Goal: Task Accomplishment & Management: Manage account settings

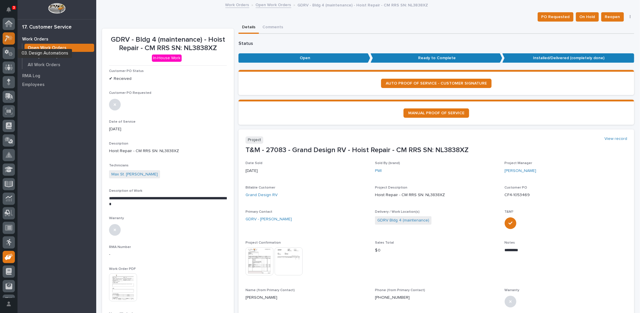
click at [10, 37] on icon at bounding box center [9, 38] width 8 height 7
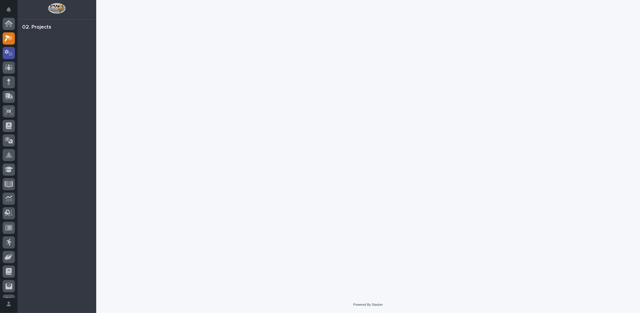
scroll to position [15, 0]
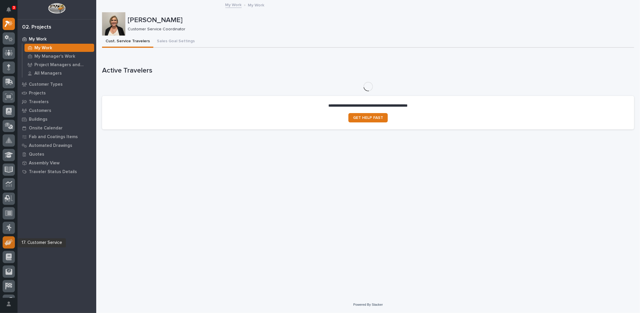
click at [8, 242] on icon at bounding box center [11, 241] width 6 height 4
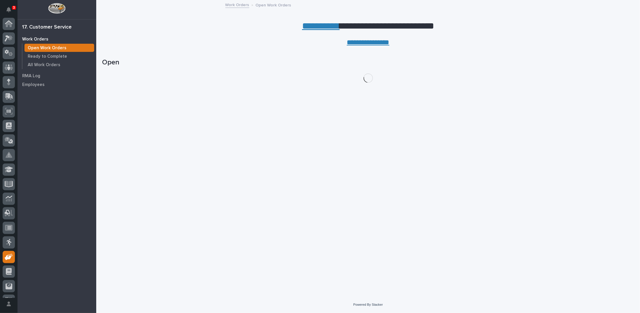
scroll to position [26, 0]
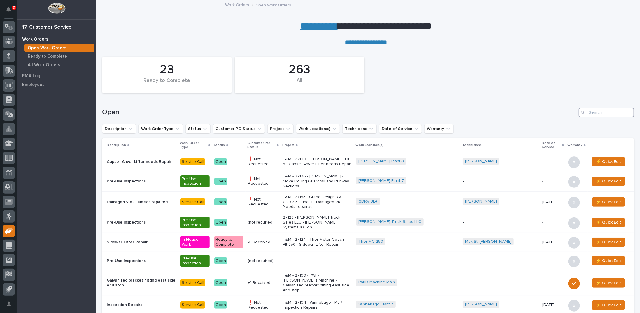
click at [594, 114] on input "Search" at bounding box center [606, 112] width 55 height 9
type input "26561"
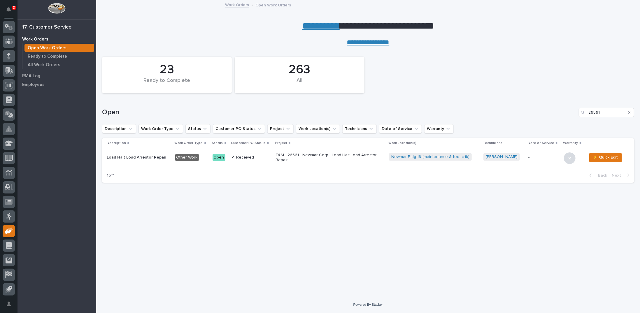
click at [307, 156] on p "T&M - 26561 - Newmar Corp - Load Halt Load Arrestor Repair" at bounding box center [327, 158] width 102 height 10
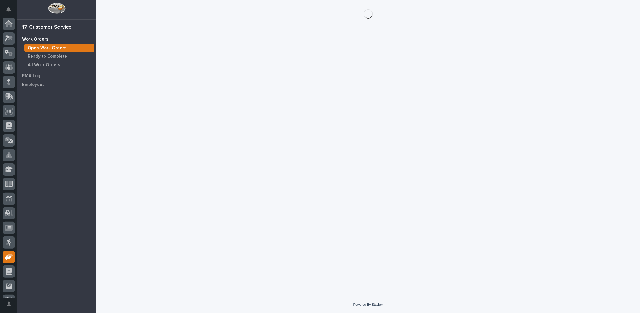
scroll to position [26, 0]
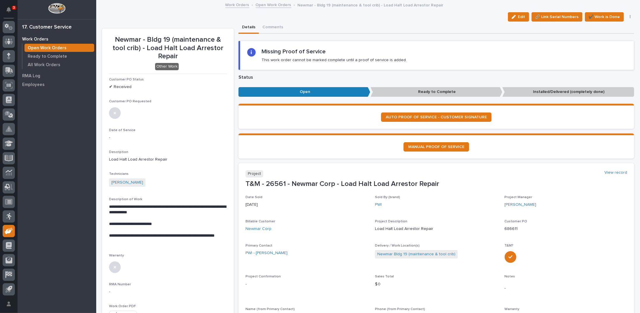
click at [261, 6] on link "Open Work Orders" at bounding box center [274, 4] width 36 height 7
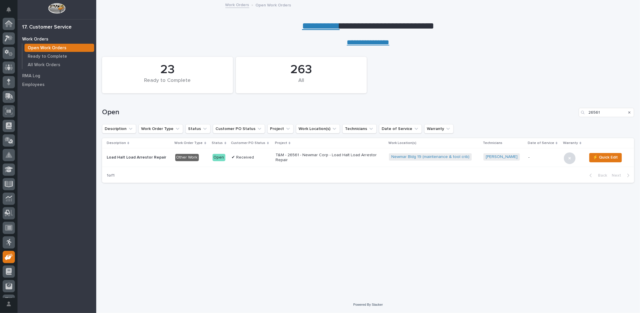
scroll to position [26, 0]
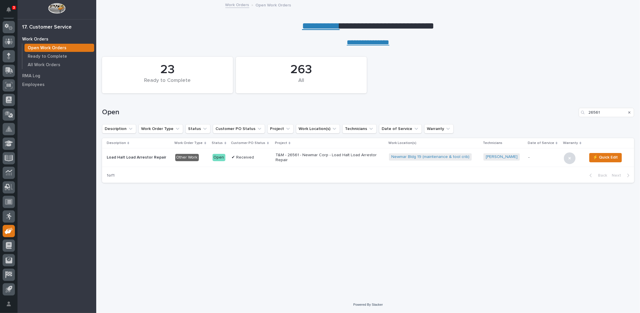
click at [631, 112] on icon "Search" at bounding box center [630, 113] width 2 height 4
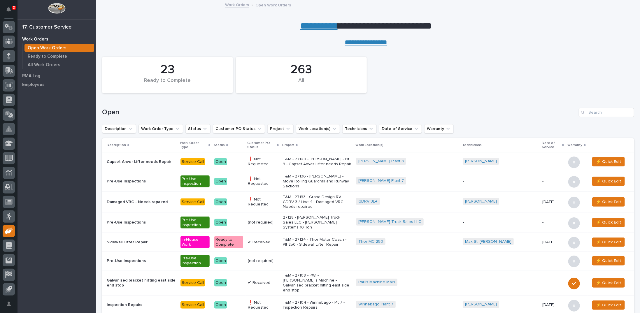
click at [320, 25] on link "**********" at bounding box center [319, 25] width 38 height 9
click at [595, 112] on input "Search" at bounding box center [606, 112] width 55 height 9
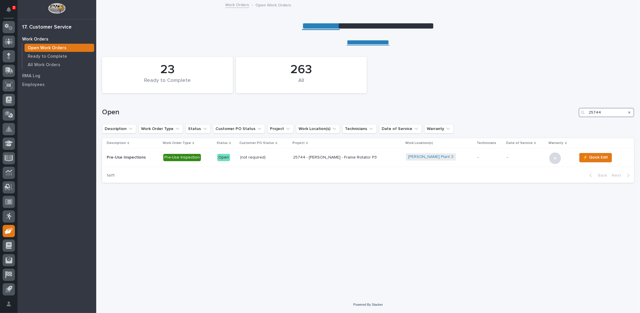
type input "25744"
click at [307, 25] on link "**********" at bounding box center [321, 25] width 38 height 9
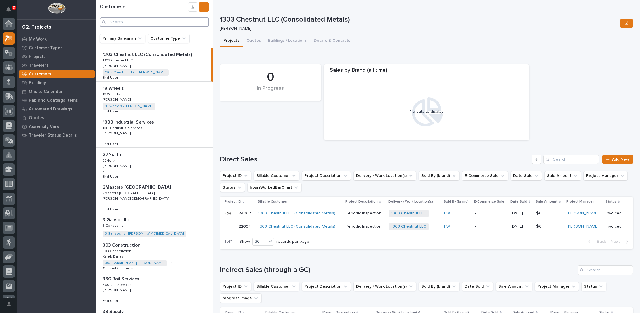
click at [135, 20] on input "Search" at bounding box center [154, 22] width 109 height 9
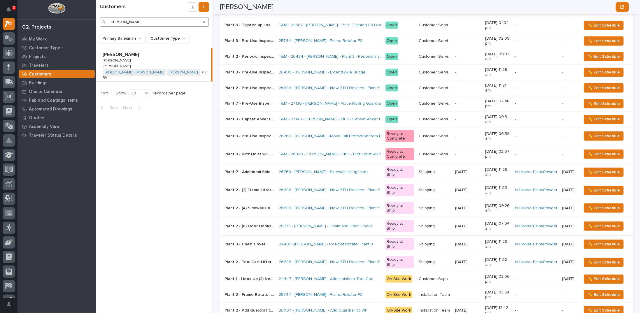
scroll to position [233, 0]
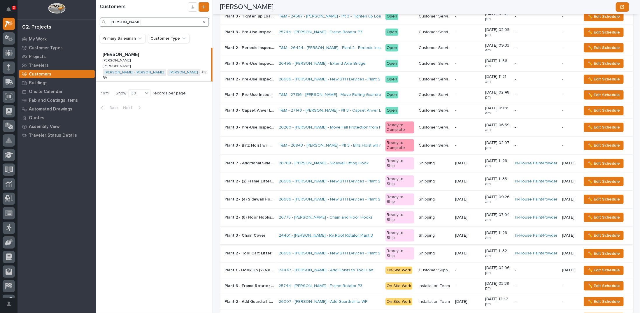
type input "brinkley"
click at [320, 234] on link "24401 - Brinkley RV - Rv Roof Rotator Plant 3" at bounding box center [326, 235] width 94 height 5
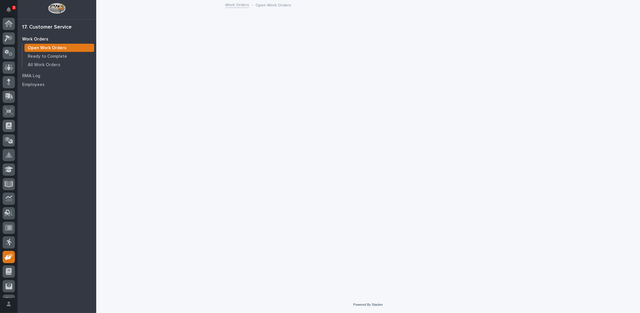
scroll to position [26, 0]
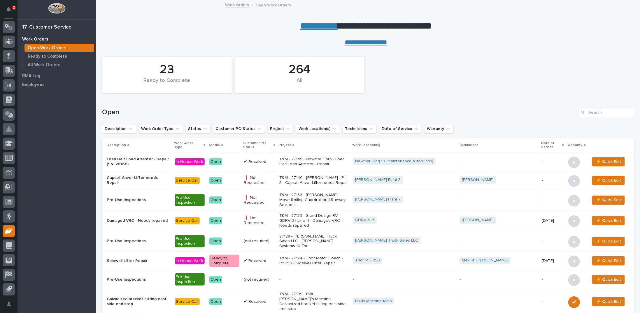
click at [311, 163] on p "T&M - 27145 - Newmar Corp - Load Halt Load Arrestor - Repair" at bounding box center [314, 162] width 69 height 10
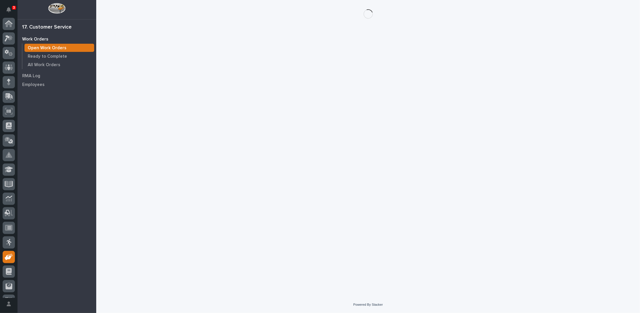
scroll to position [26, 0]
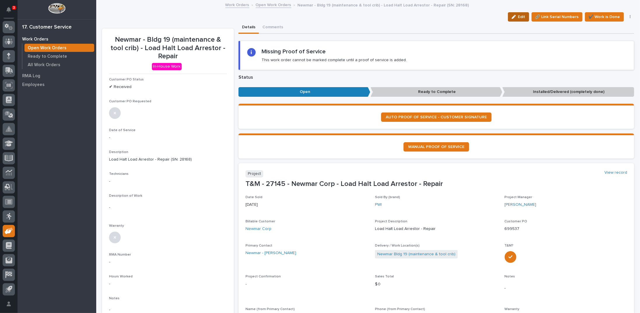
click at [518, 17] on span "Edit" at bounding box center [521, 16] width 7 height 5
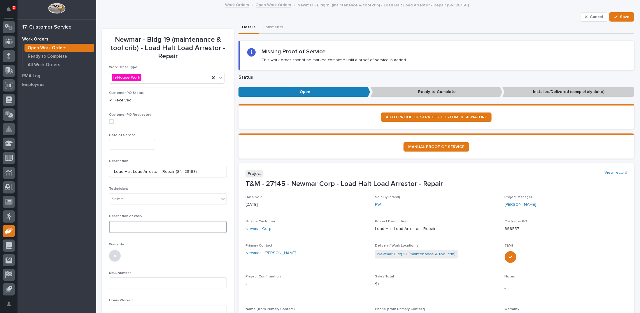
click at [127, 230] on textarea at bounding box center [168, 227] width 118 height 12
click at [123, 198] on div "Select..." at bounding box center [119, 199] width 15 height 6
type input "*****"
click at [124, 208] on div "Jodie Malstaff" at bounding box center [167, 210] width 116 height 10
click at [125, 224] on textarea at bounding box center [168, 227] width 118 height 12
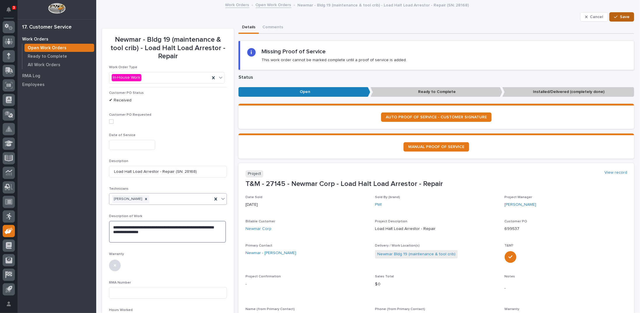
type textarea "**********"
click at [623, 15] on span "Save" at bounding box center [625, 16] width 10 height 5
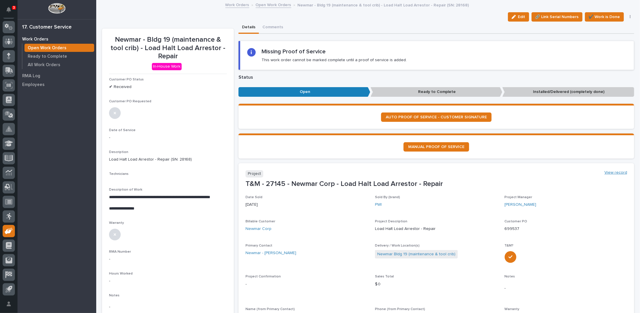
click at [608, 172] on link "View record" at bounding box center [616, 172] width 23 height 5
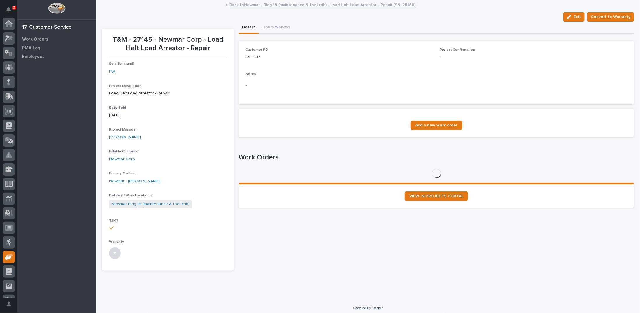
scroll to position [26, 0]
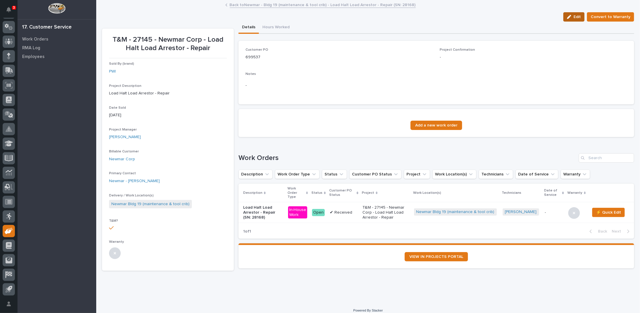
click at [568, 17] on icon "button" at bounding box center [570, 17] width 4 height 4
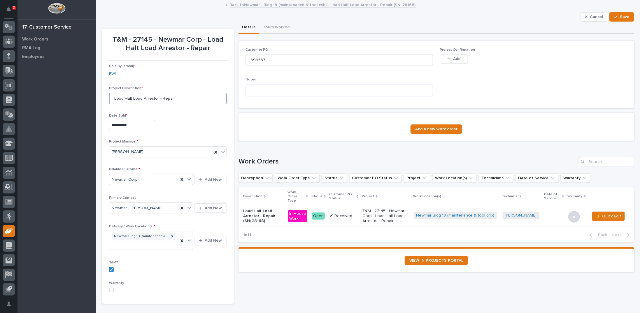
click at [179, 99] on input "Load Halt Load Arrestor - Repair" at bounding box center [168, 99] width 118 height 12
type input "Load Halt Load Arrestor - Repair (SN: 28168)"
click at [623, 16] on span "Save" at bounding box center [625, 16] width 10 height 5
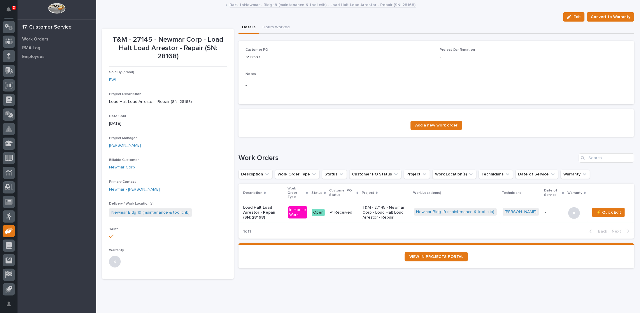
click at [273, 4] on link "Back to Newmar - Bldg 19 (maintenance & tool crib) - Load Halt Load Arrestor - …" at bounding box center [323, 4] width 186 height 7
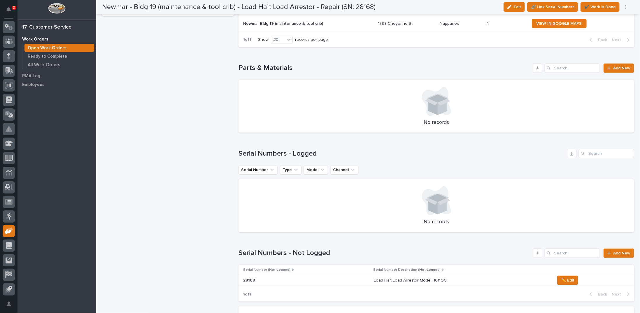
scroll to position [438, 0]
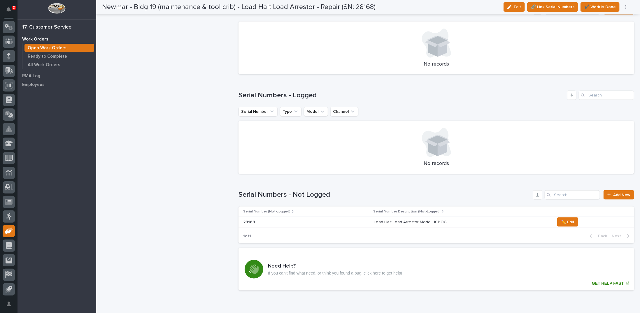
click at [380, 223] on p "Load Halt Load Arrestor Model: 1011OG" at bounding box center [411, 222] width 74 height 6
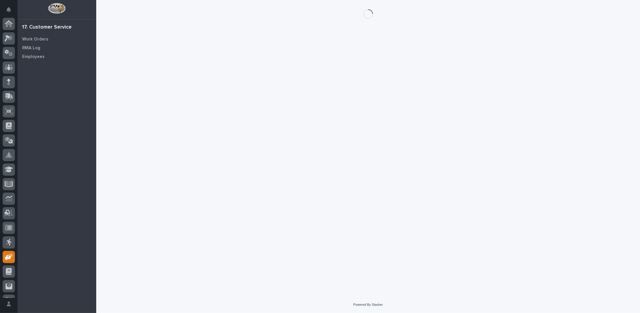
scroll to position [26, 0]
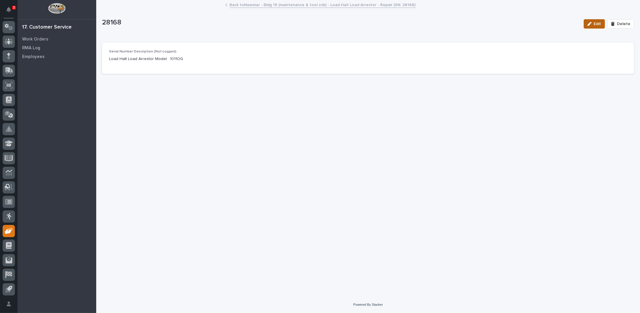
click at [592, 25] on icon "button" at bounding box center [590, 24] width 4 height 4
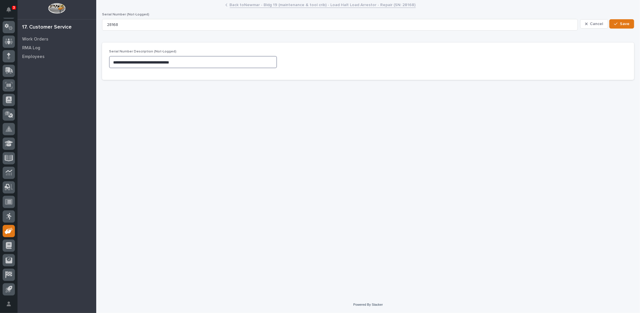
drag, startPoint x: 131, startPoint y: 62, endPoint x: 156, endPoint y: 62, distance: 24.5
click at [156, 62] on textarea "**********" at bounding box center [193, 62] width 168 height 12
type textarea "**********"
click at [616, 23] on icon "button" at bounding box center [616, 24] width 4 height 4
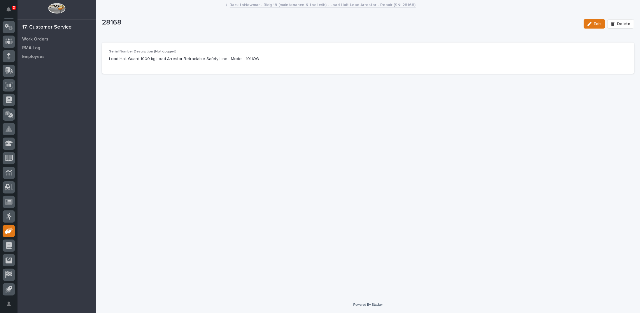
click at [254, 4] on link "Back to Newmar - Bldg 19 (maintenance & tool crib) - Load Halt Load Arrestor - …" at bounding box center [323, 4] width 186 height 7
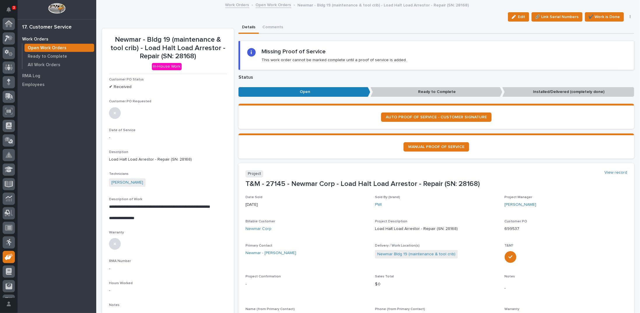
scroll to position [26, 0]
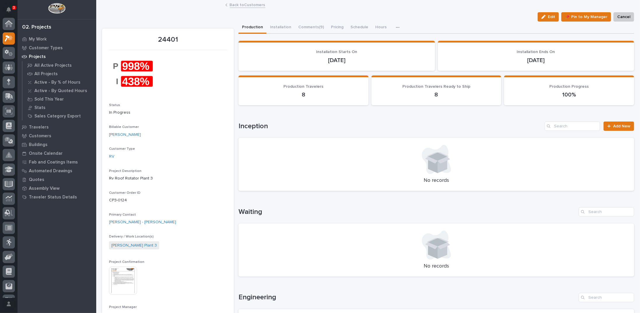
scroll to position [15, 0]
click at [243, 4] on link "Back to Customers" at bounding box center [248, 4] width 36 height 7
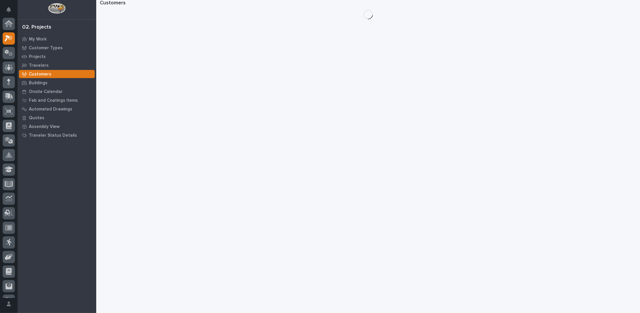
scroll to position [15, 0]
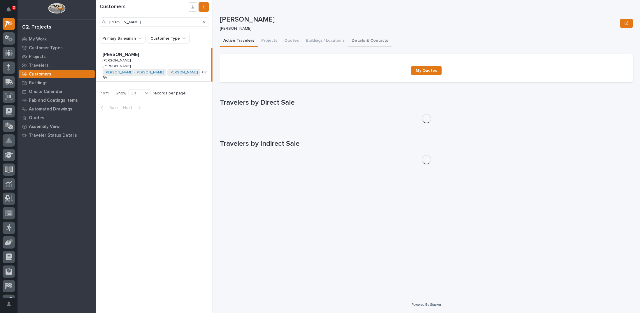
click at [357, 39] on button "Details & Contacts" at bounding box center [369, 41] width 43 height 12
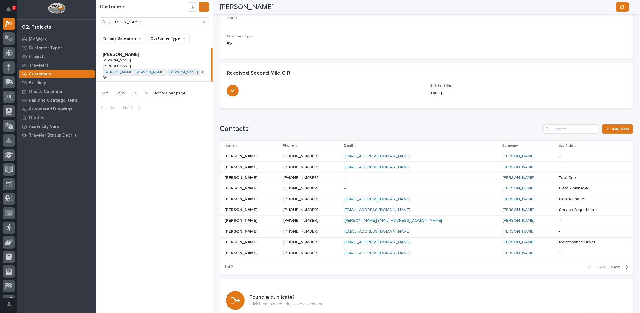
scroll to position [117, 0]
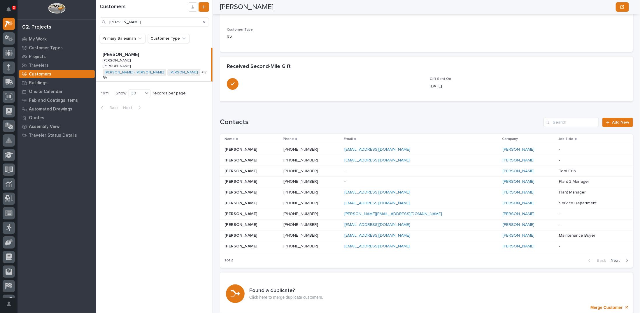
click at [613, 259] on span "Next" at bounding box center [617, 260] width 13 height 5
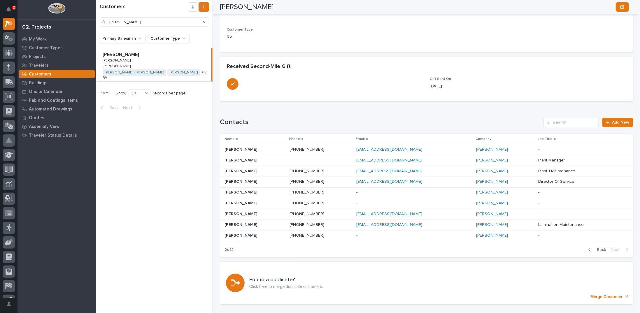
scroll to position [111, 0]
